Goal: Task Accomplishment & Management: Use online tool/utility

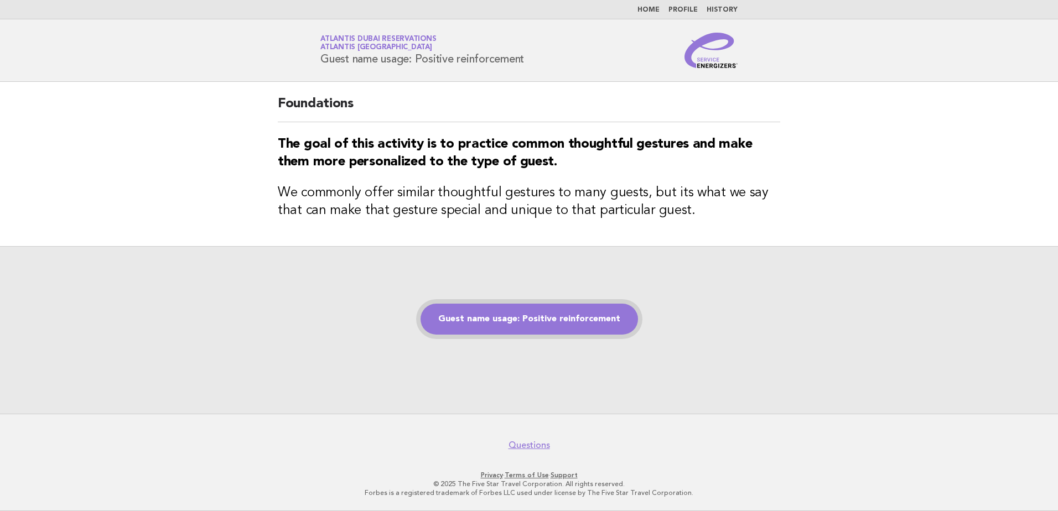
click at [535, 317] on link "Guest name usage: Positive reinforcement" at bounding box center [529, 319] width 217 height 31
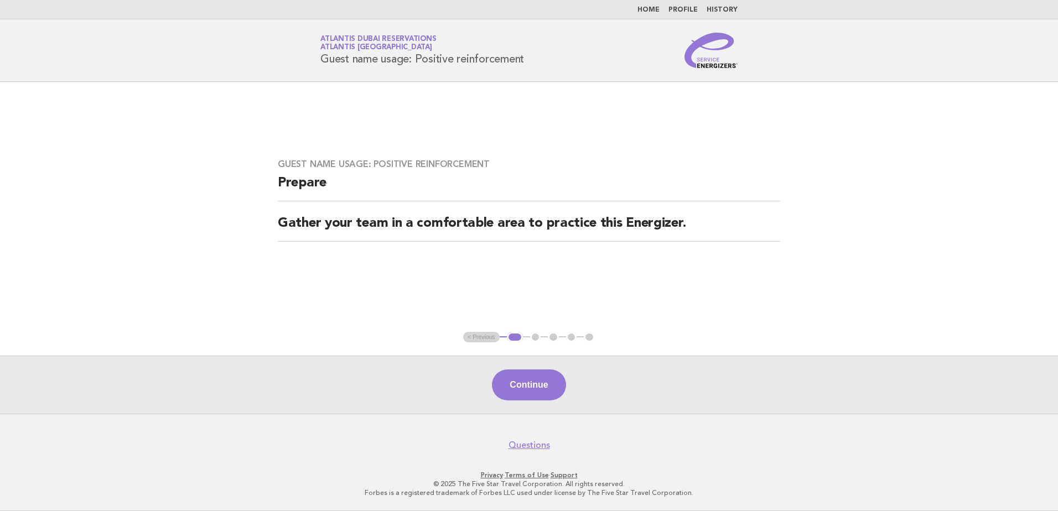
click at [531, 60] on div "Service Energizers Atlantis Dubai Reservations Atlantis Dubai Guest name usage:…" at bounding box center [529, 50] width 448 height 35
copy div "Guest name usage: Positive reinforcement"
click at [523, 386] on button "Continue" at bounding box center [529, 385] width 74 height 31
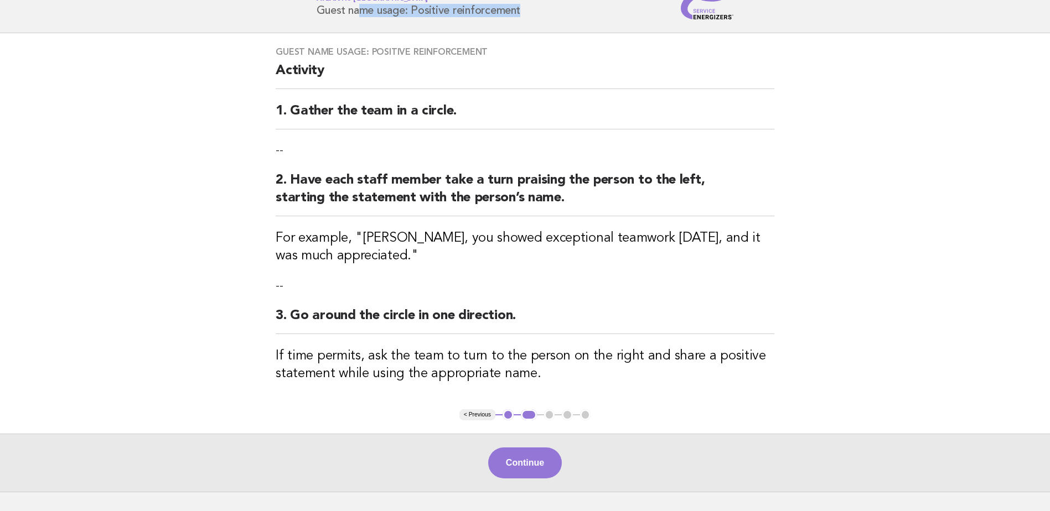
scroll to position [126, 0]
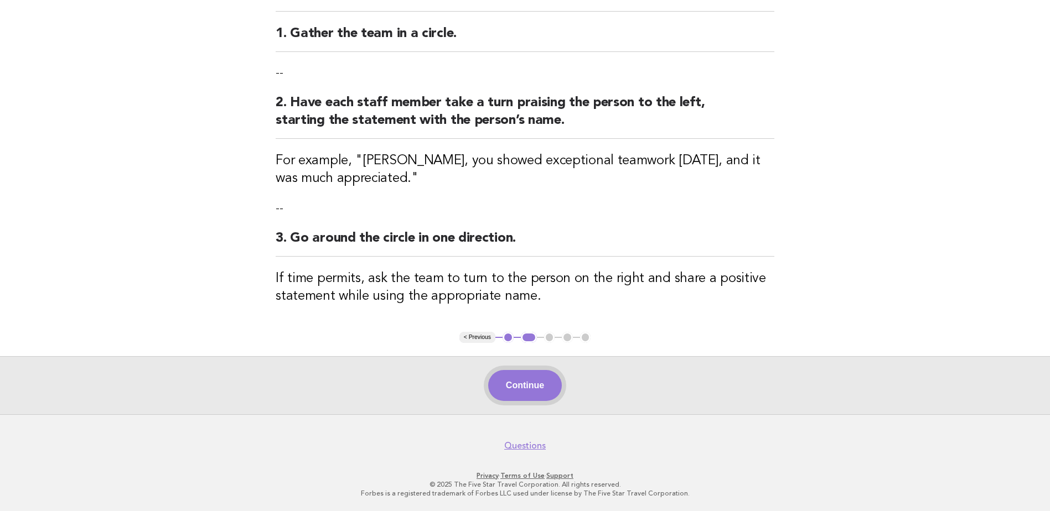
click at [541, 379] on button "Continue" at bounding box center [525, 385] width 74 height 31
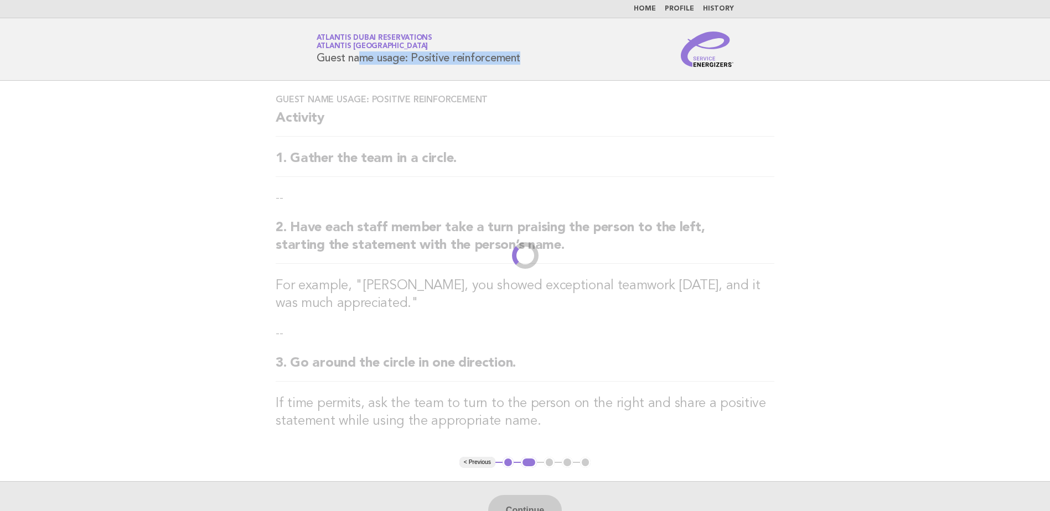
scroll to position [0, 0]
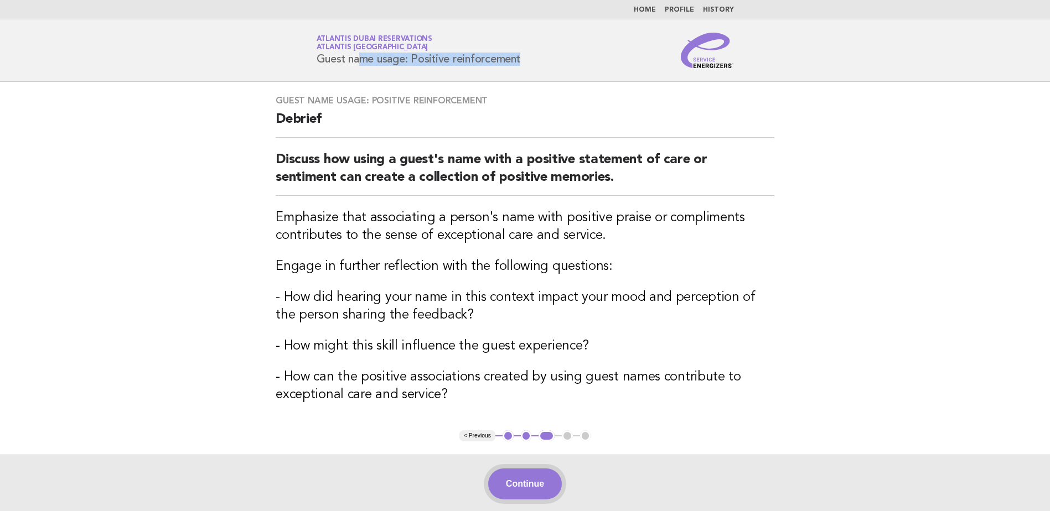
click at [530, 487] on button "Continue" at bounding box center [525, 484] width 74 height 31
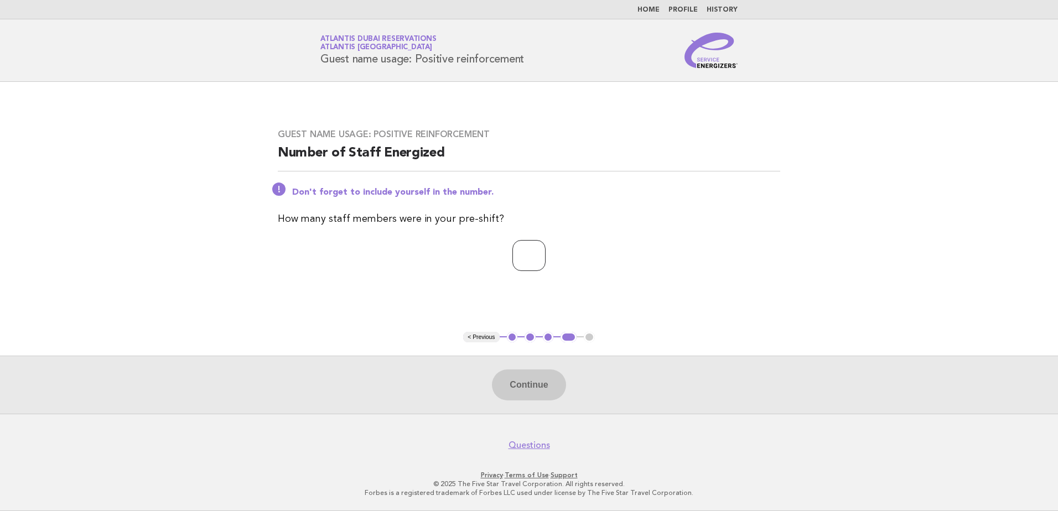
click at [533, 255] on input "number" at bounding box center [528, 255] width 33 height 31
type input "*"
click at [532, 382] on button "Continue" at bounding box center [529, 385] width 74 height 31
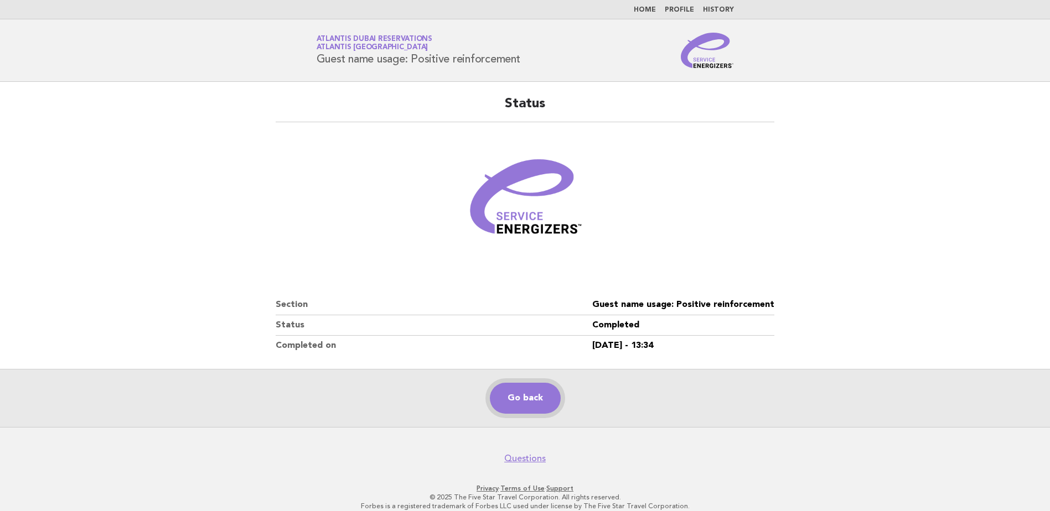
click at [523, 399] on link "Go back" at bounding box center [525, 398] width 71 height 31
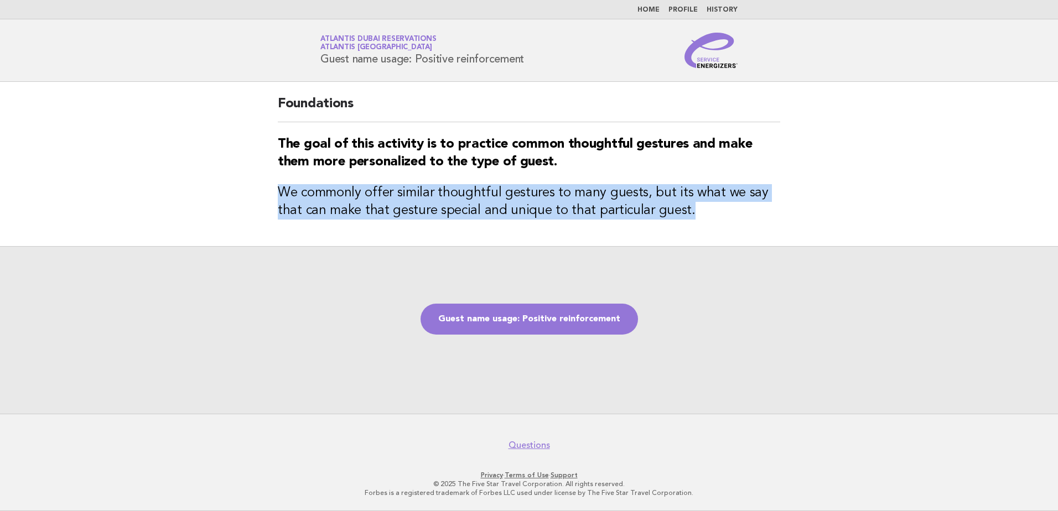
drag, startPoint x: 277, startPoint y: 193, endPoint x: 698, endPoint y: 222, distance: 422.7
click at [698, 222] on div "Foundations The goal of this activity is to practice common thoughtful gestures…" at bounding box center [529, 164] width 529 height 164
copy h3 "We commonly offer similar thoughtful gestures to many guests, but its what we s…"
click at [551, 323] on link "Guest name usage: Positive reinforcement" at bounding box center [529, 319] width 217 height 31
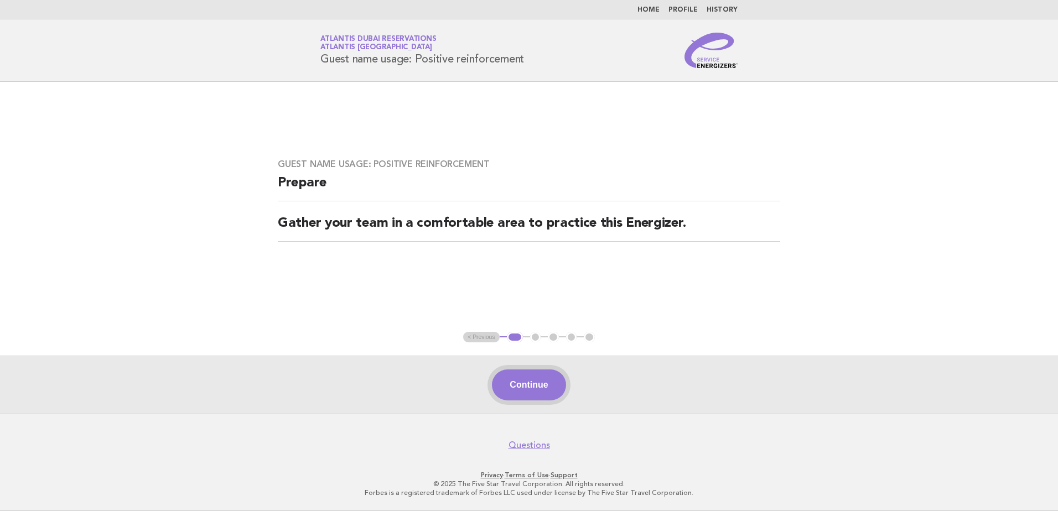
click at [515, 385] on button "Continue" at bounding box center [529, 385] width 74 height 31
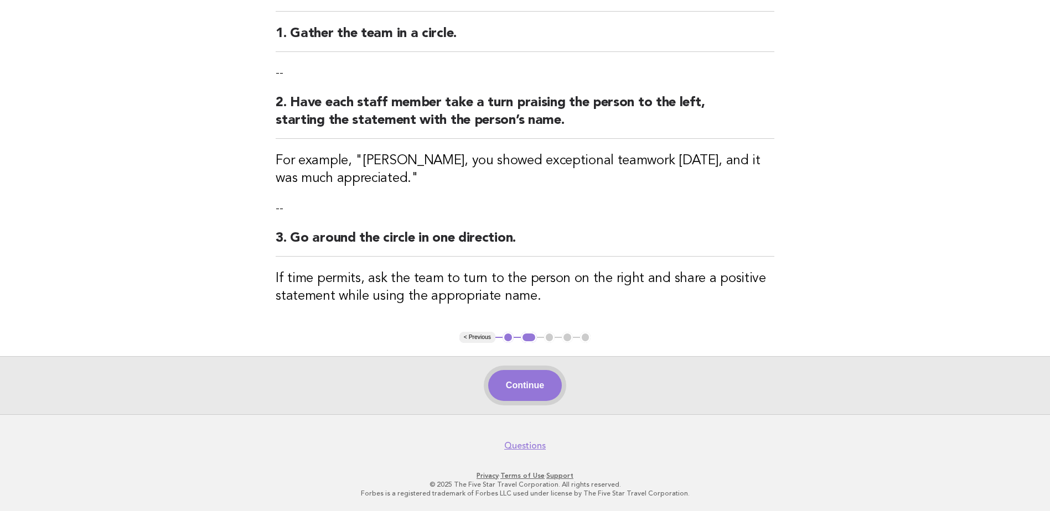
click at [518, 395] on button "Continue" at bounding box center [525, 385] width 74 height 31
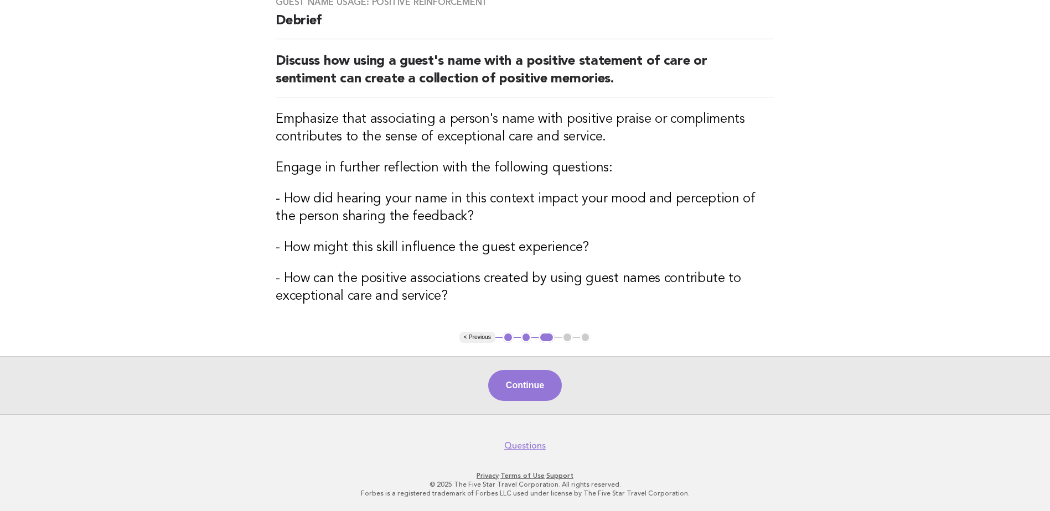
click at [515, 387] on button "Continue" at bounding box center [525, 385] width 74 height 31
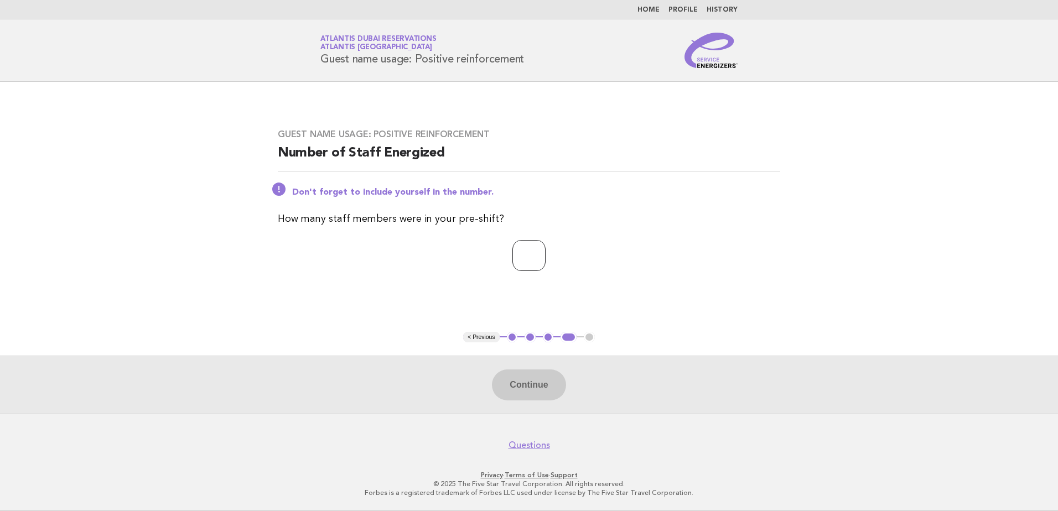
click at [528, 261] on input "number" at bounding box center [528, 255] width 33 height 31
type input "*"
click at [530, 377] on button "Continue" at bounding box center [529, 385] width 74 height 31
